Goal: Information Seeking & Learning: Understand process/instructions

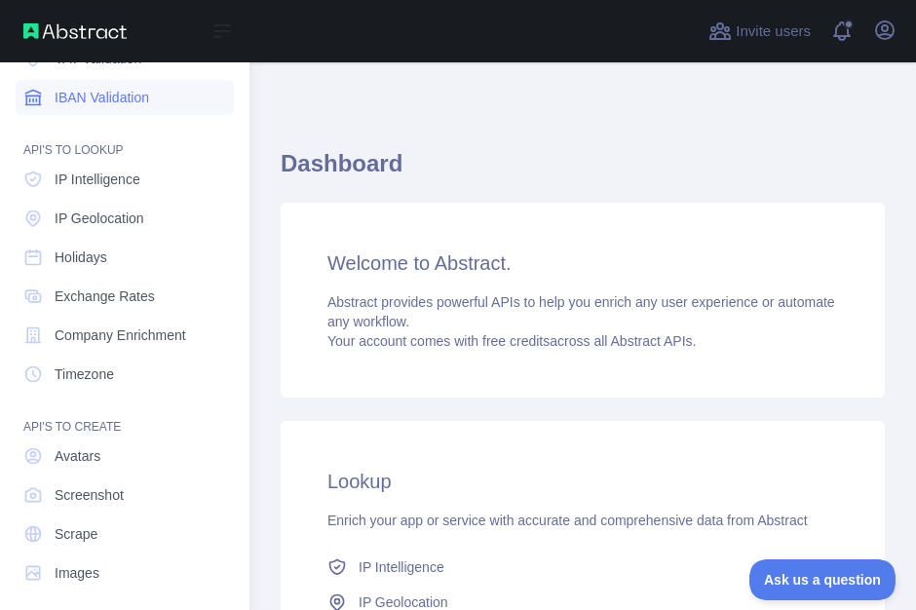
scroll to position [248, 0]
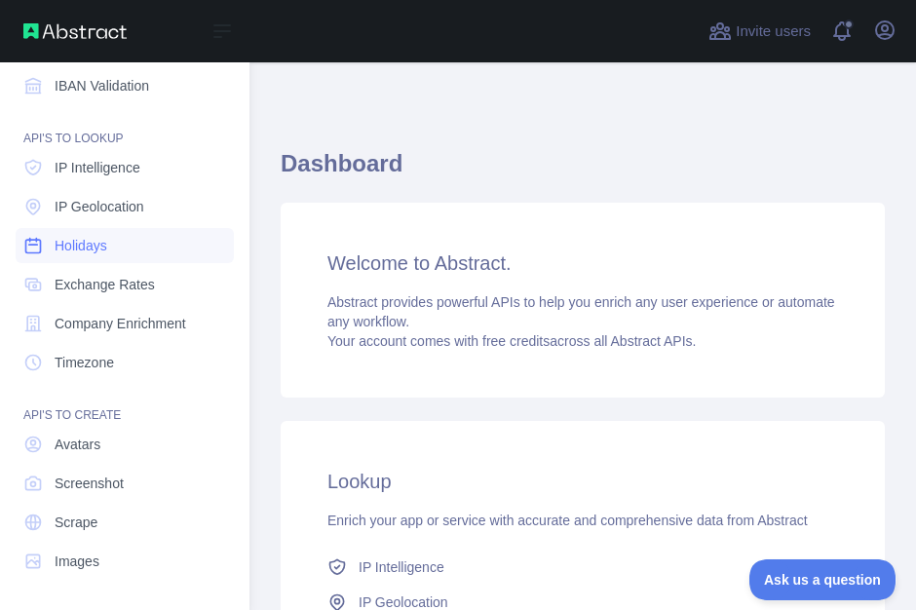
click at [93, 245] on span "Holidays" at bounding box center [81, 245] width 53 height 19
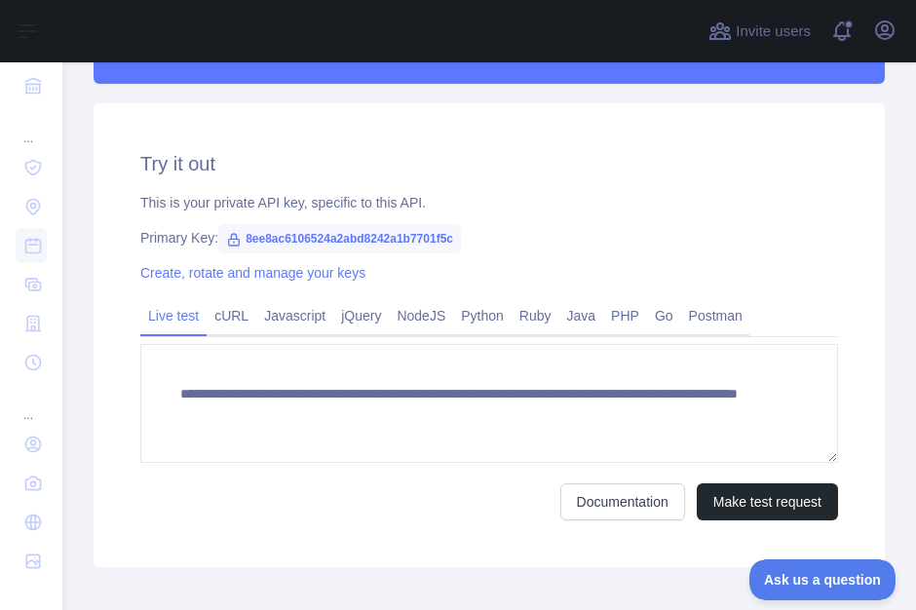
scroll to position [607, 0]
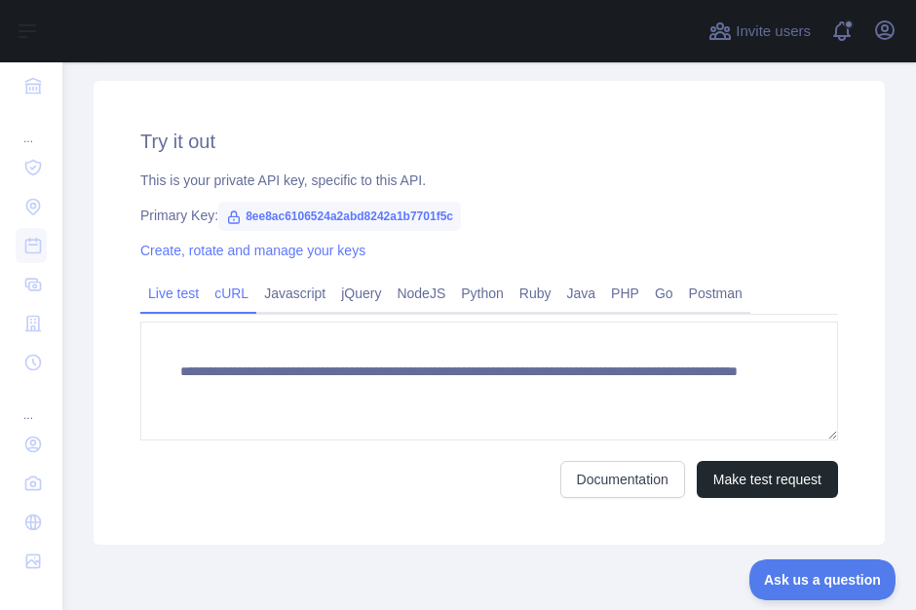
click at [232, 302] on link "cURL" at bounding box center [232, 293] width 50 height 31
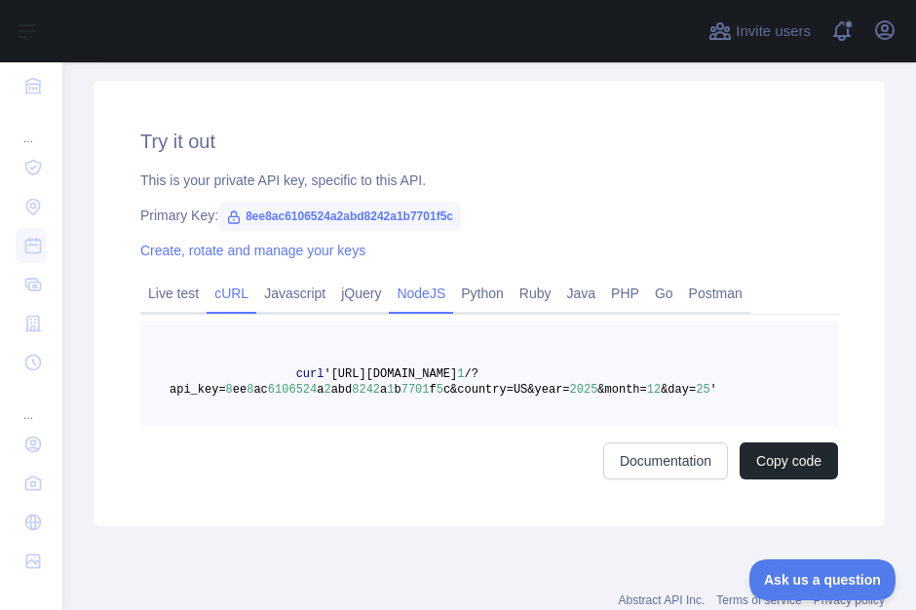
click at [429, 288] on link "NodeJS" at bounding box center [421, 293] width 64 height 31
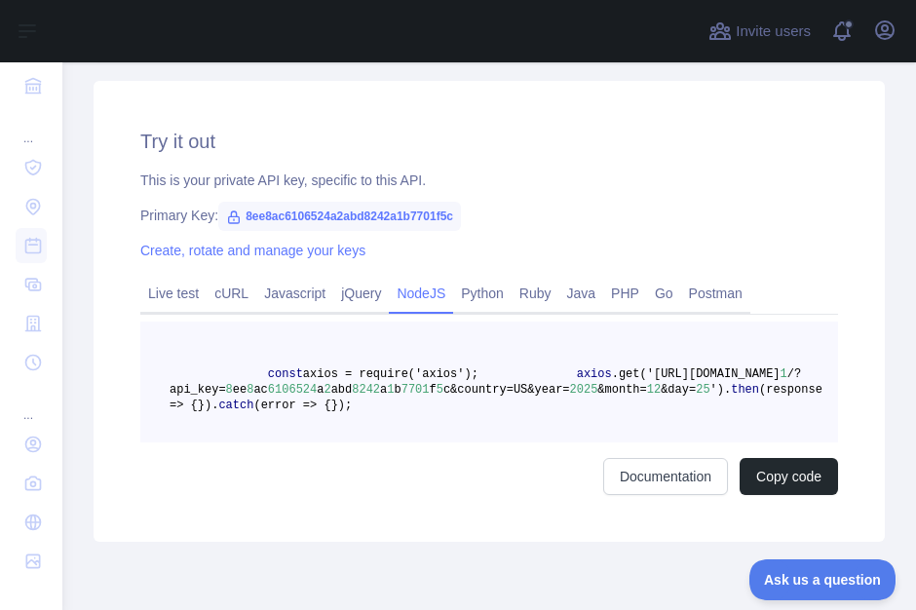
click at [268, 372] on span "const" at bounding box center [285, 374] width 35 height 14
drag, startPoint x: 268, startPoint y: 373, endPoint x: 410, endPoint y: 469, distance: 171.4
click at [410, 442] on pre "const axios = require('axios'); axios .get('[URL][DOMAIN_NAME] 1 /?api_key= 8 e…" at bounding box center [489, 382] width 698 height 121
copy code "const axios = require('axios'); axios .get('[URL][DOMAIN_NAME] 1 /?api_key= 8 e…"
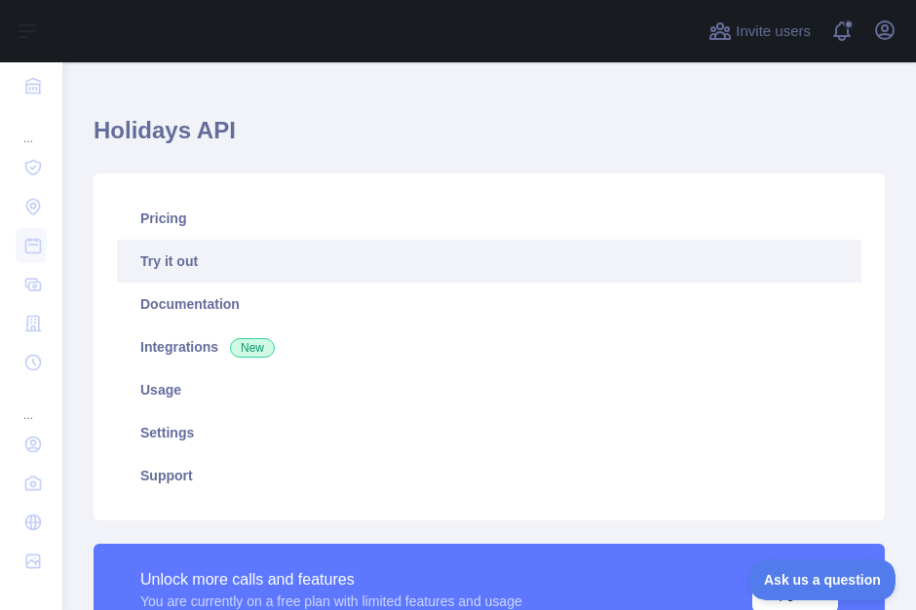
scroll to position [0, 0]
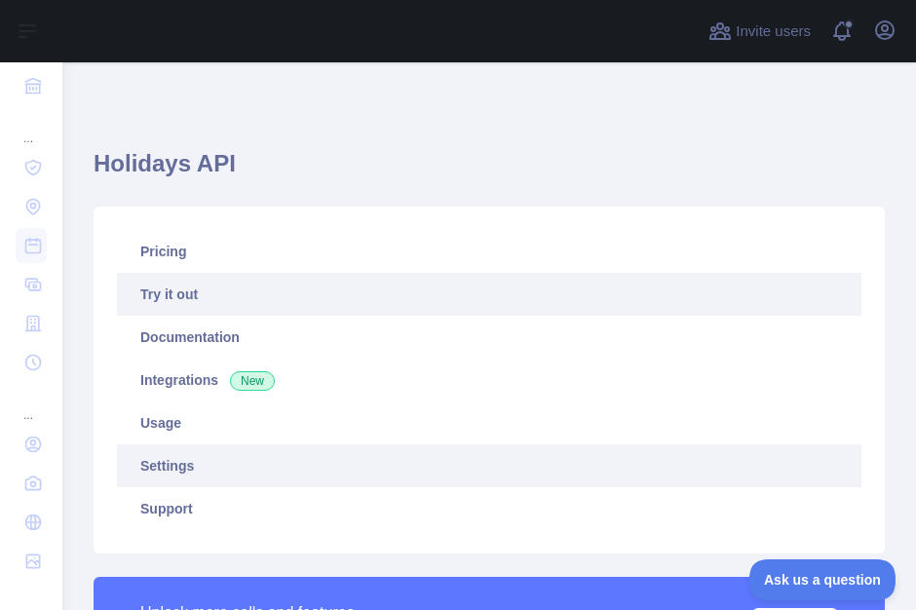
click at [176, 464] on link "Settings" at bounding box center [489, 465] width 745 height 43
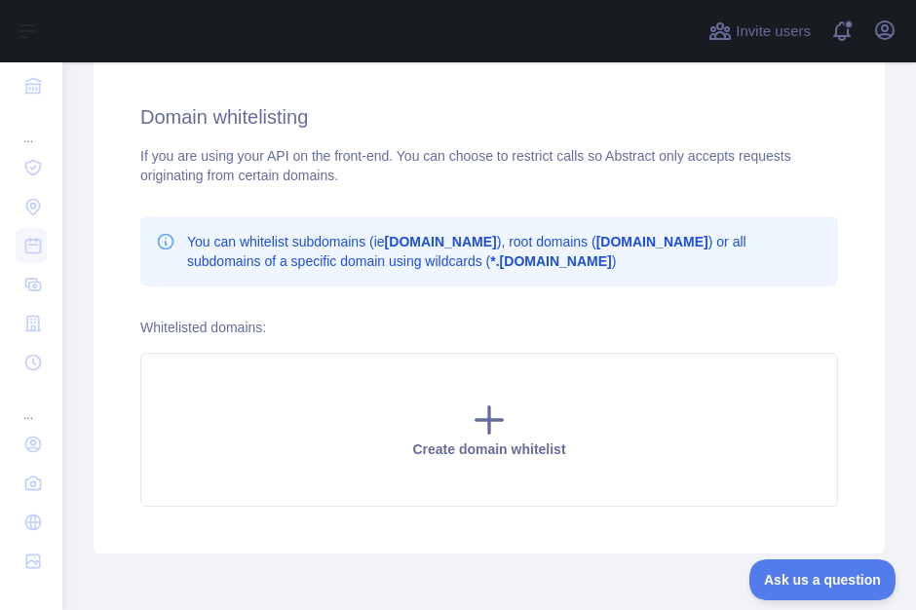
scroll to position [832, 0]
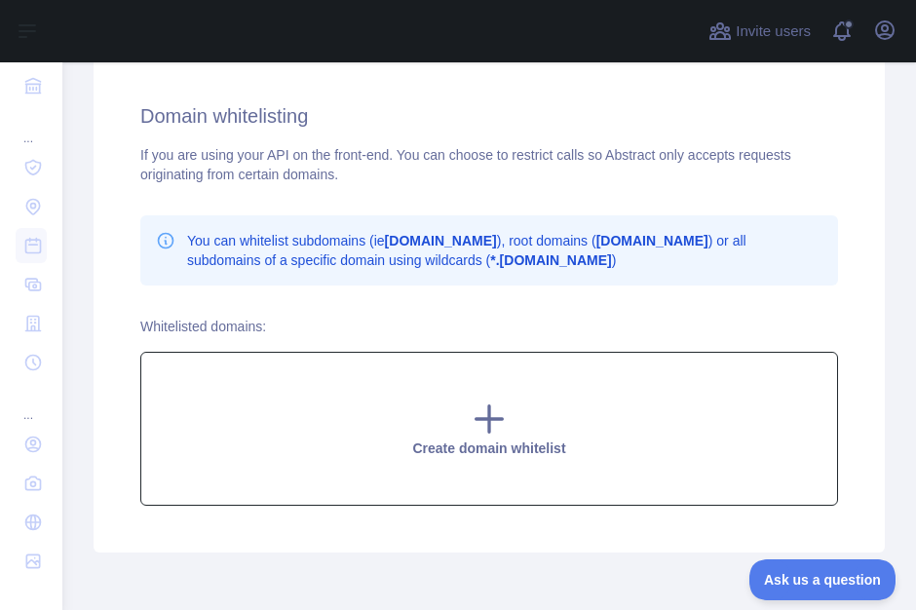
click at [489, 417] on icon at bounding box center [490, 419] width 26 height 26
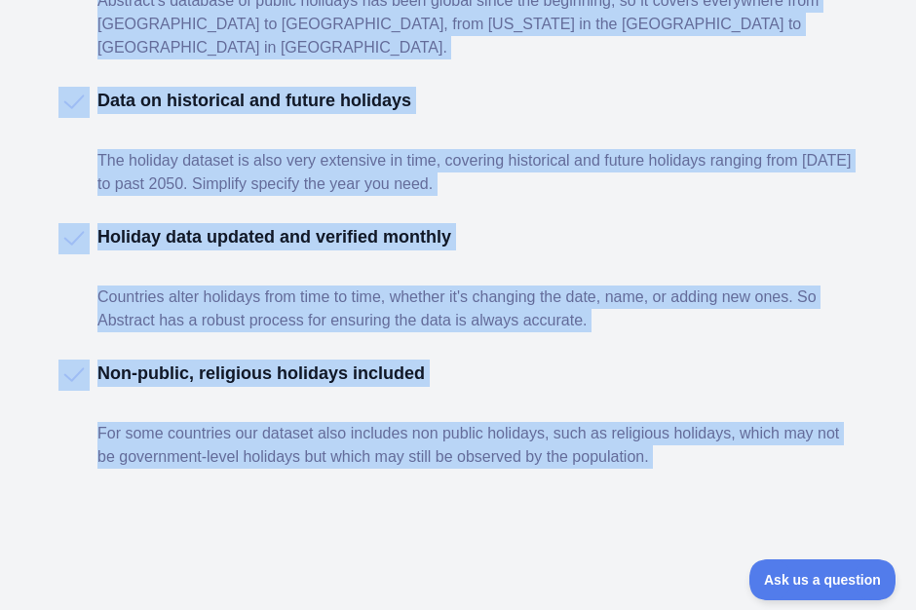
scroll to position [1156, 0]
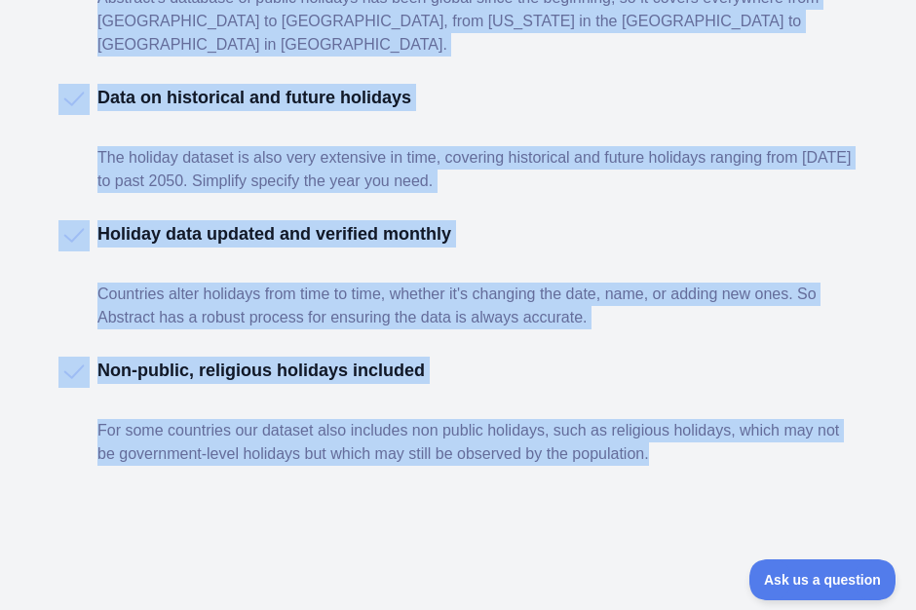
drag, startPoint x: 90, startPoint y: 154, endPoint x: 663, endPoint y: 440, distance: 640.3
click at [663, 440] on div "The latest and most accurate public and local holiday data from around the worl…" at bounding box center [458, 179] width 916 height 908
copy div "The latest and most accurate public and local holiday data from around the worl…"
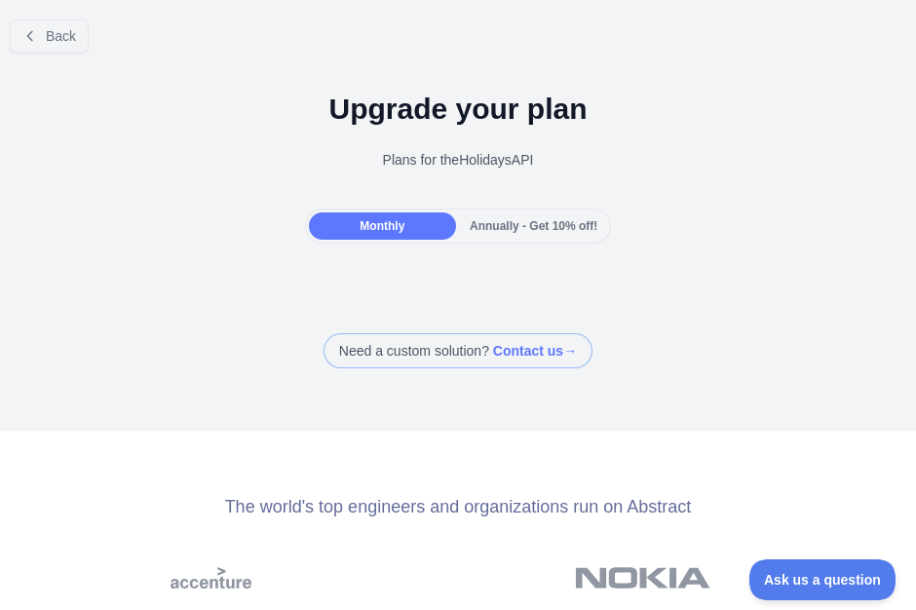
scroll to position [0, 0]
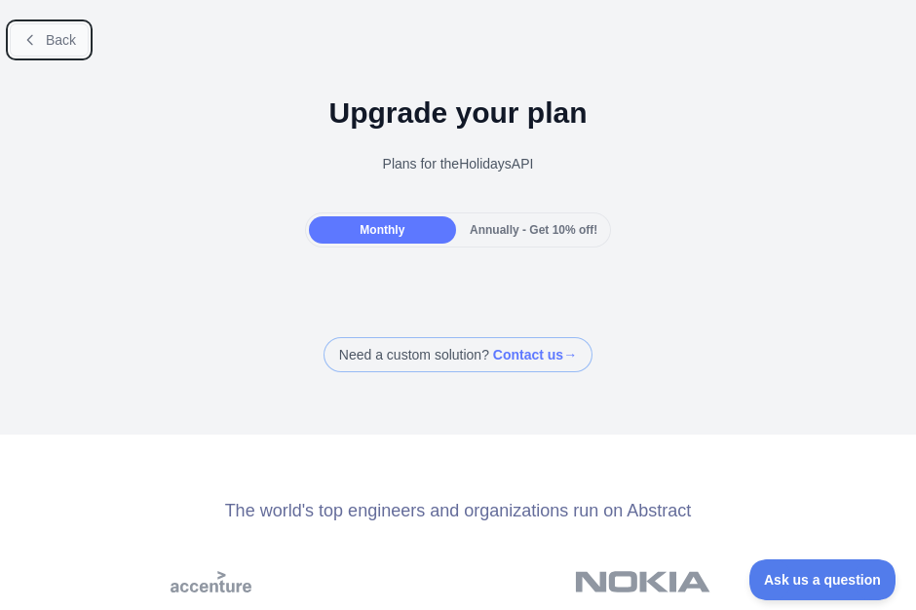
click at [61, 45] on span "Back" at bounding box center [61, 40] width 30 height 16
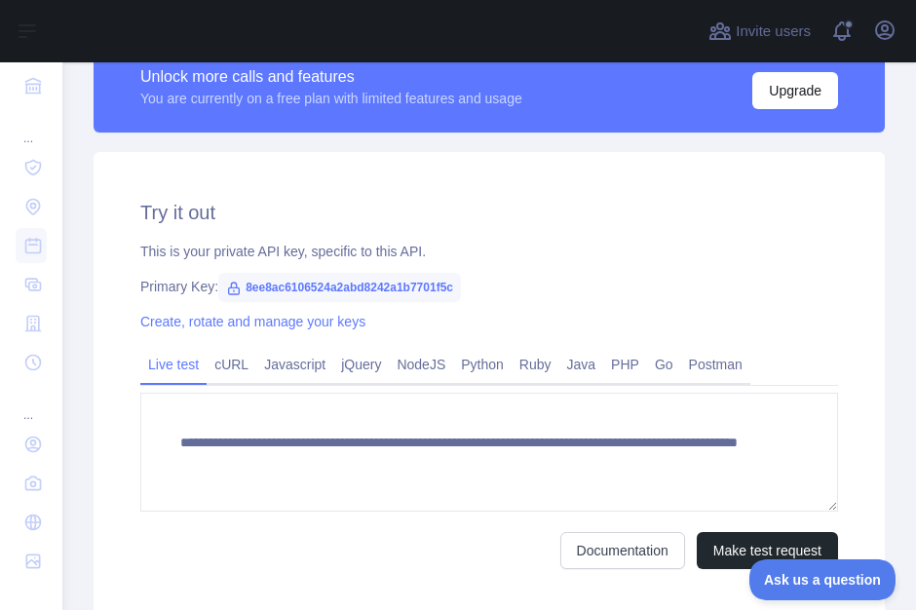
scroll to position [540, 0]
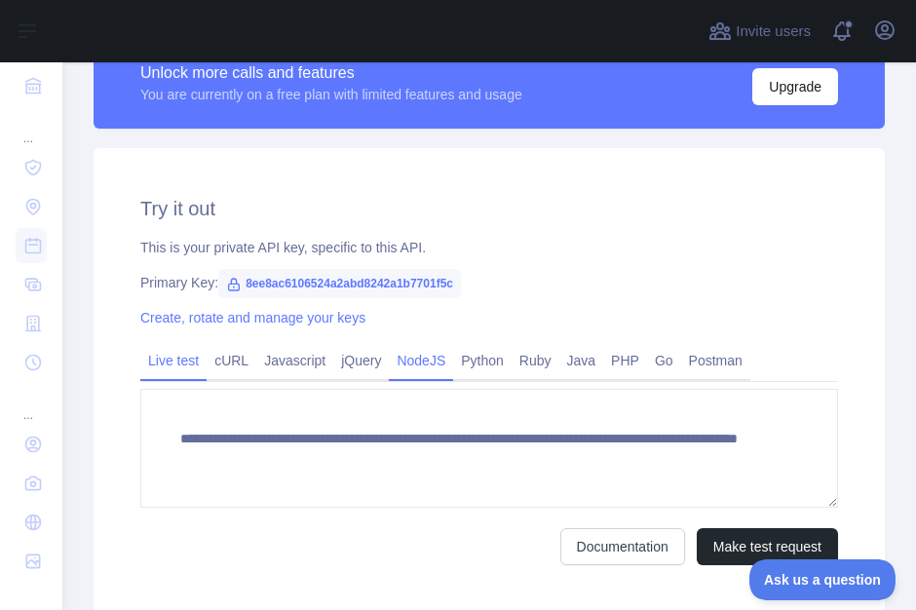
click at [430, 365] on link "NodeJS" at bounding box center [421, 360] width 64 height 31
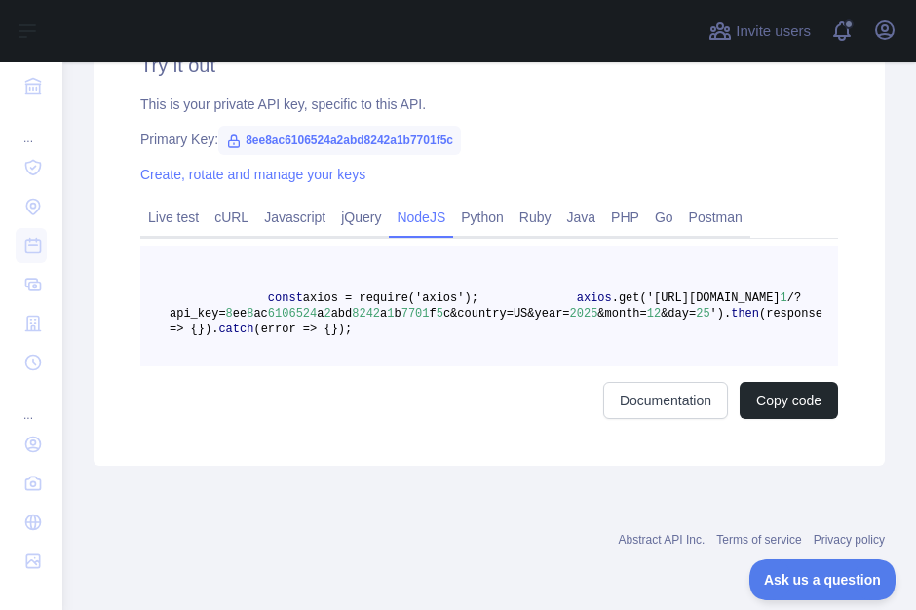
scroll to position [746, 0]
click at [647, 412] on link "Documentation" at bounding box center [665, 400] width 125 height 37
